Goal: Information Seeking & Learning: Check status

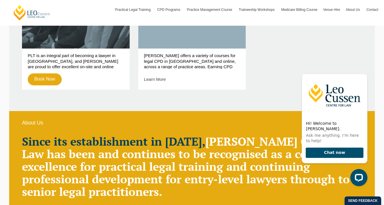
scroll to position [1066, 0]
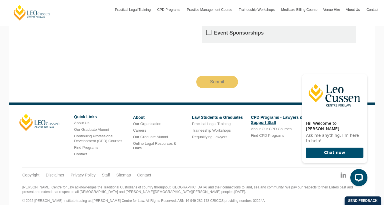
click at [277, 115] on link "CPD Programs - Lawyers & Support Staff" at bounding box center [277, 120] width 52 height 10
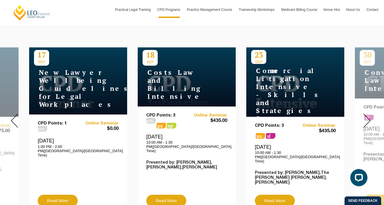
scroll to position [218, 0]
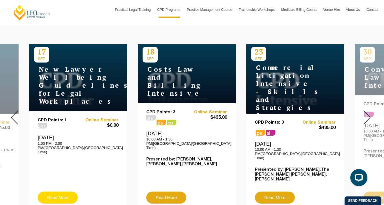
click at [67, 192] on link "Read More" at bounding box center [58, 198] width 40 height 12
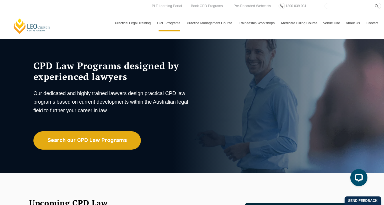
scroll to position [0, 0]
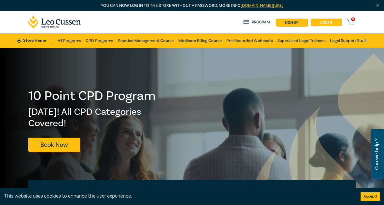
click at [325, 20] on link "Log in" at bounding box center [325, 22] width 31 height 7
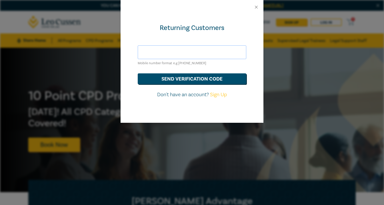
click at [196, 57] on input "text" at bounding box center [192, 52] width 108 height 14
type input "emailtrishlow@gmail.com"
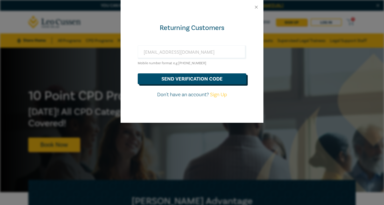
click at [206, 82] on button "send verification code" at bounding box center [192, 78] width 108 height 11
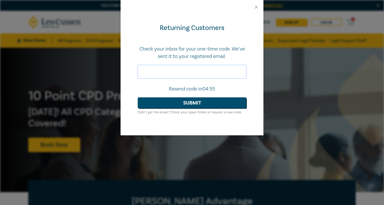
click at [184, 73] on input "text" at bounding box center [192, 72] width 108 height 14
paste input "143418"
type input "143418"
click at [207, 108] on button "Submit" at bounding box center [192, 102] width 108 height 11
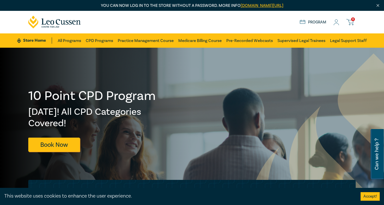
click at [333, 21] on icon at bounding box center [336, 22] width 6 height 6
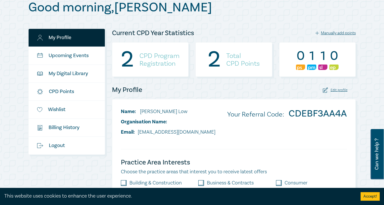
scroll to position [73, 0]
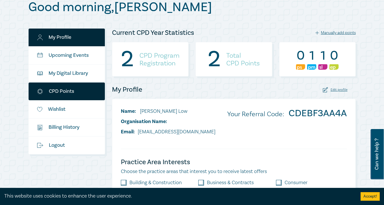
click at [69, 96] on link "CPD Points" at bounding box center [67, 91] width 76 height 18
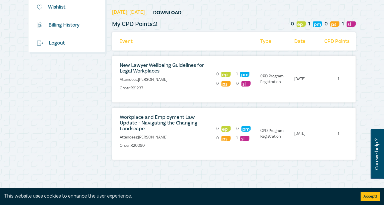
scroll to position [147, 0]
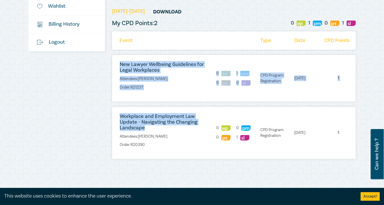
drag, startPoint x: 150, startPoint y: 134, endPoint x: 120, endPoint y: 68, distance: 72.5
click at [120, 68] on div "[DATE]-[DATE] Download My CPD Points: 2 0 1 0 1 Event Type Date CPD Points New …" at bounding box center [234, 148] width 244 height 284
click at [143, 73] on link "New Lawyer Wellbeing Guidelines for Legal Workplaces" at bounding box center [162, 67] width 84 height 12
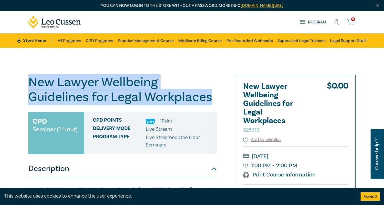
drag, startPoint x: 203, startPoint y: 97, endPoint x: 28, endPoint y: 85, distance: 174.8
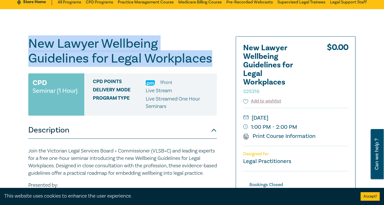
scroll to position [39, 0]
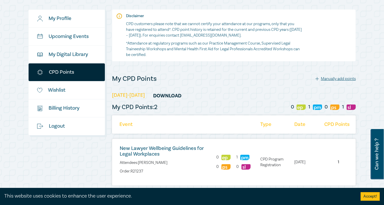
click at [171, 149] on link "New Lawyer Wellbeing Guidelines for Legal Workplaces" at bounding box center [162, 151] width 84 height 12
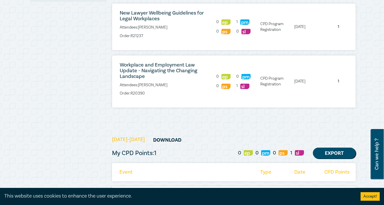
scroll to position [200, 0]
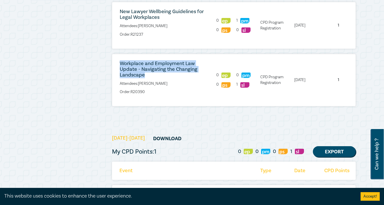
drag, startPoint x: 136, startPoint y: 78, endPoint x: 120, endPoint y: 70, distance: 18.4
click at [120, 70] on li "Workplace and Employment Law Update - Navigating the Changing Landscape Attende…" at bounding box center [163, 80] width 103 height 39
copy link "Workplace and Employment Law Update - Navigating the Changing Landscape"
click at [172, 74] on link "Workplace and Employment Law Update - Navigating the Changing Landscape" at bounding box center [159, 69] width 78 height 18
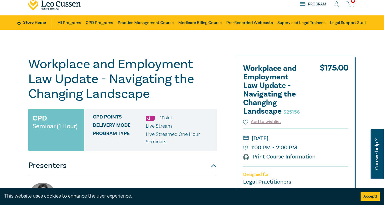
scroll to position [18, 0]
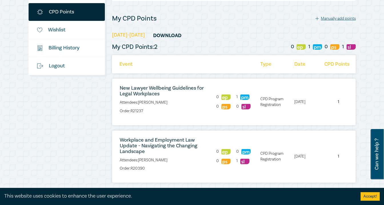
scroll to position [124, 0]
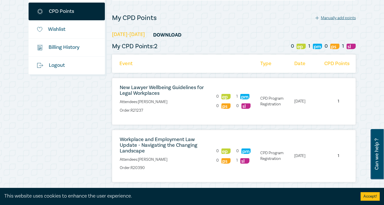
click at [298, 49] on img at bounding box center [300, 46] width 9 height 5
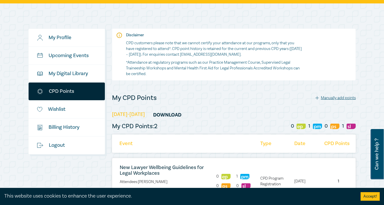
scroll to position [42, 0]
